Goal: Information Seeking & Learning: Learn about a topic

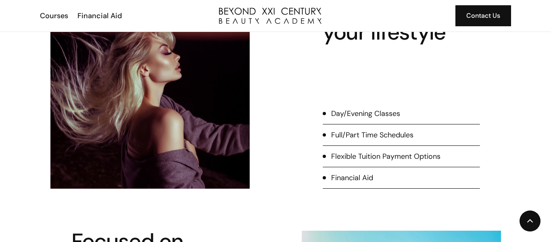
scroll to position [323, 0]
click at [397, 110] on div "Day/Evening Classes" at bounding box center [365, 113] width 69 height 10
click at [372, 114] on div "Day/Evening Classes" at bounding box center [365, 113] width 69 height 10
click at [42, 11] on div "Courses" at bounding box center [54, 15] width 28 height 10
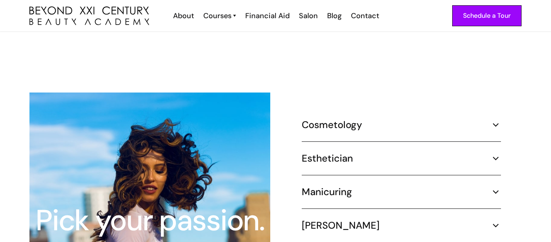
scroll to position [700, 0]
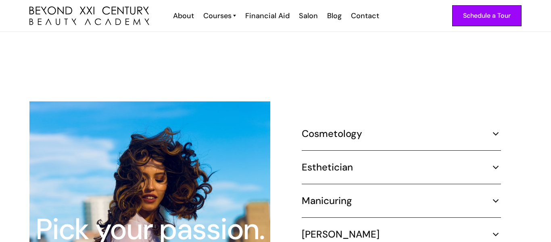
click at [340, 127] on h5 "Cosmetology" at bounding box center [332, 133] width 60 height 12
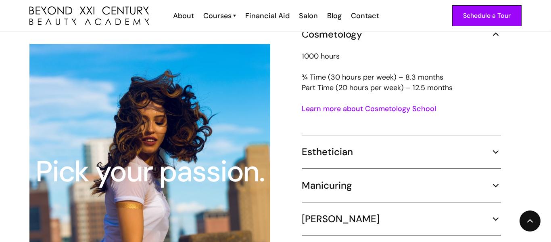
scroll to position [773, 0]
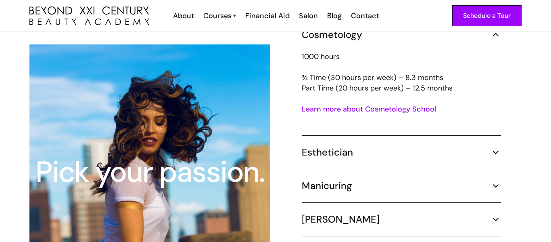
click at [396, 104] on link "Learn more about Cosmetology School" at bounding box center [369, 109] width 134 height 10
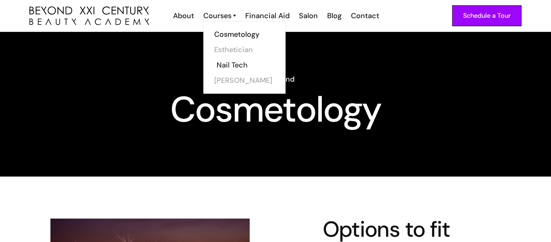
click at [240, 61] on link "Nail Tech" at bounding box center [247, 64] width 60 height 15
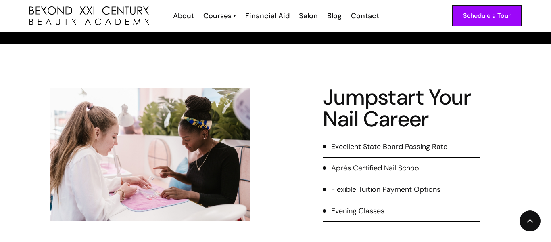
scroll to position [131, 0]
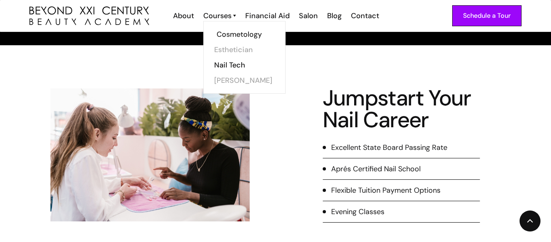
click at [235, 37] on link "Cosmetology" at bounding box center [247, 34] width 60 height 15
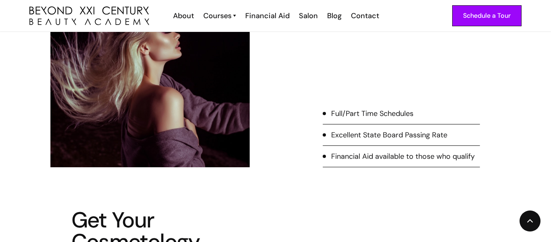
scroll to position [241, 0]
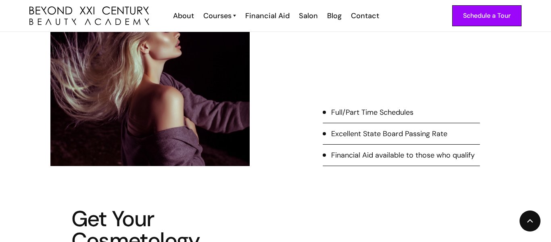
click at [432, 110] on li "Full/Part Time Schedules" at bounding box center [401, 115] width 157 height 16
click at [385, 108] on div "Full/Part Time Schedules" at bounding box center [372, 112] width 82 height 10
click at [376, 111] on div "Full/Part Time Schedules" at bounding box center [372, 112] width 82 height 10
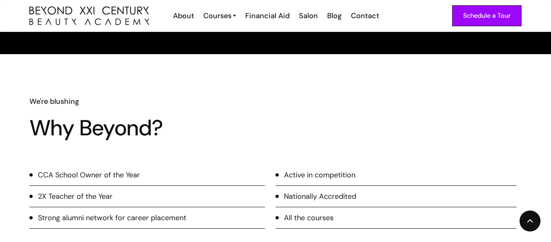
scroll to position [994, 0]
